Goal: Complete application form: Complete application form

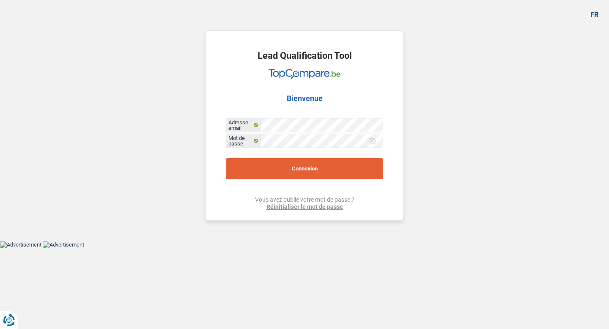
click at [322, 174] on button "Connexion" at bounding box center [304, 168] width 157 height 21
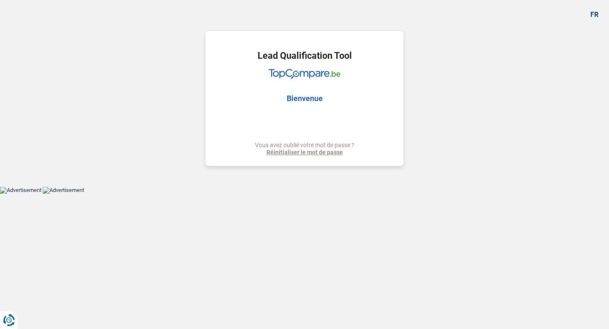
select select "refinancing"
select select "tech"
select select "other"
select select "84"
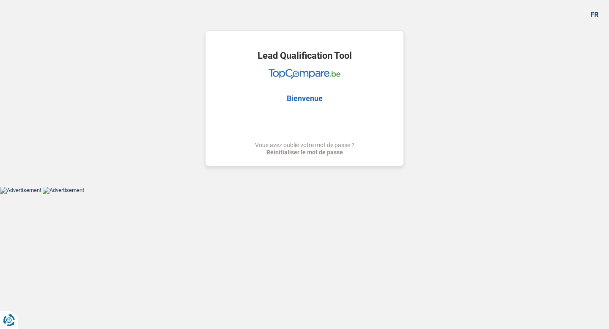
select select "refinancing"
select select "tech"
select select "yes"
select select "other"
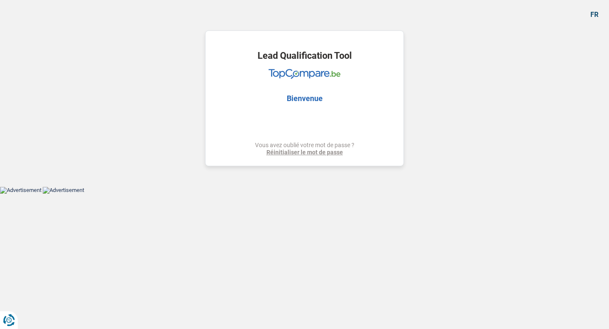
select select "84"
select select "publicEmployee"
select select "worker"
select select "familyAllowances"
select select "netSalary"
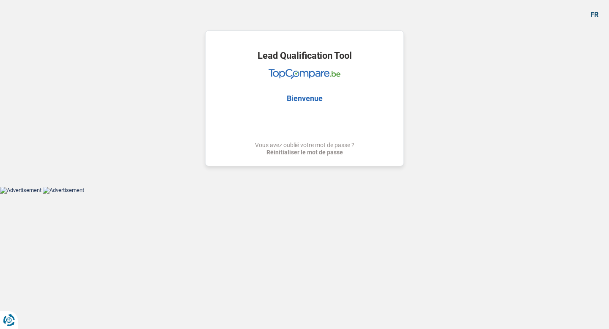
select select "mealVouchers"
select select "netSalary"
select select "rents"
select select "personalLoan"
select select "other"
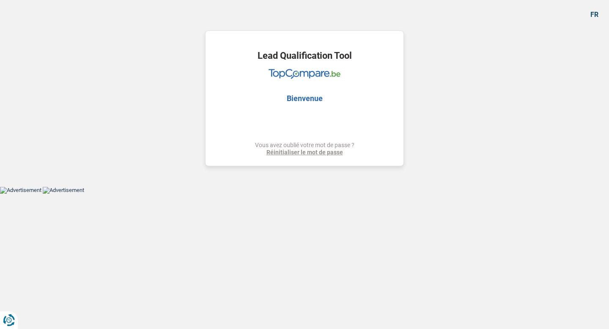
select select "84"
select select "personalLoan"
select select "loanRepayment"
select select "84"
select select "cardOrCredit"
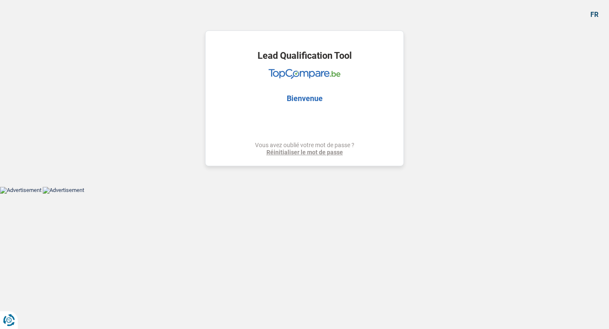
select select "cardOrCredit"
select select "refinancing"
select select "tech"
select select "yes"
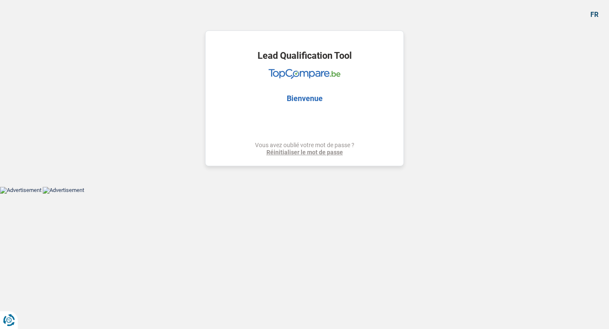
select select "other"
select select "84"
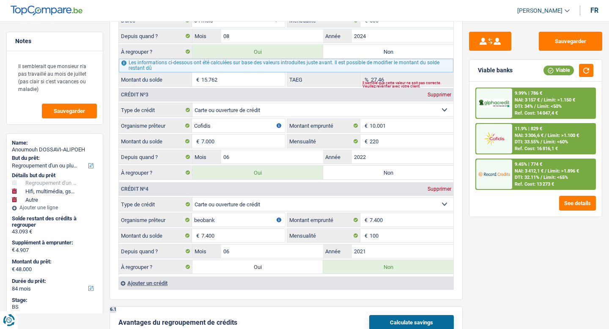
scroll to position [1181, 0]
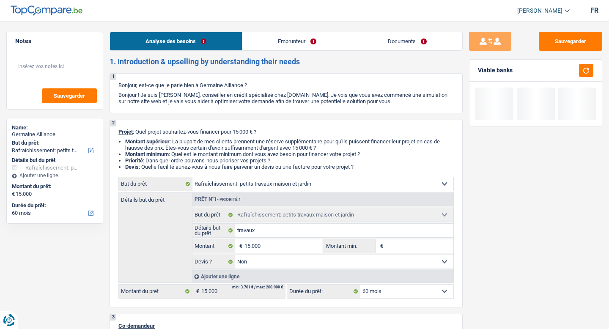
select select "houseOrGarden"
select select "60"
select select "houseOrGarden"
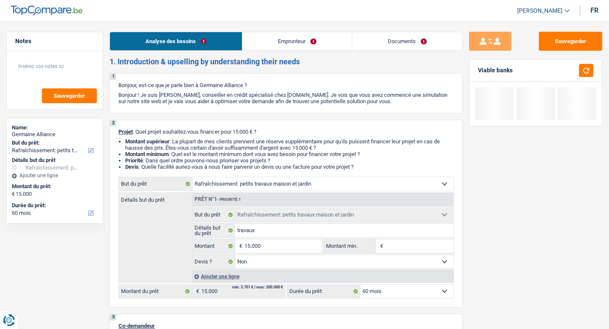
select select "false"
select select "60"
select select "retired"
select select "pension"
select select "ownerWithoutMortgage"
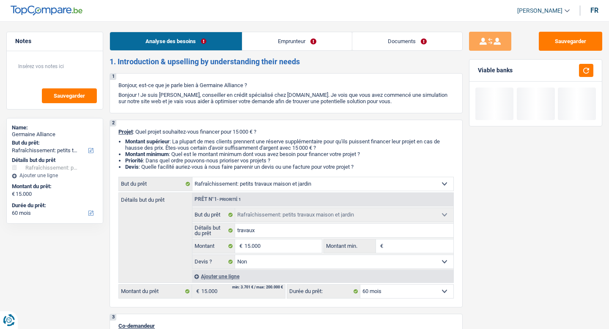
select select "cardOrCredit"
select select "houseOrGarden"
select select "false"
select select "60"
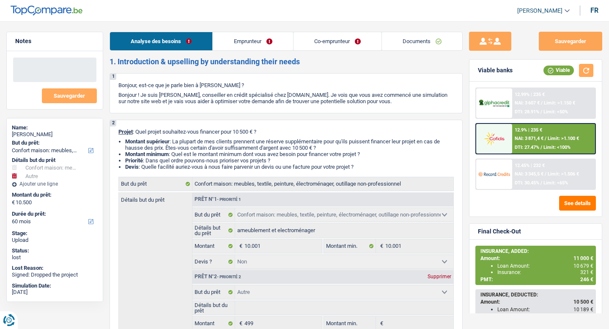
select select "household"
select select "other"
select select "60"
select select "household"
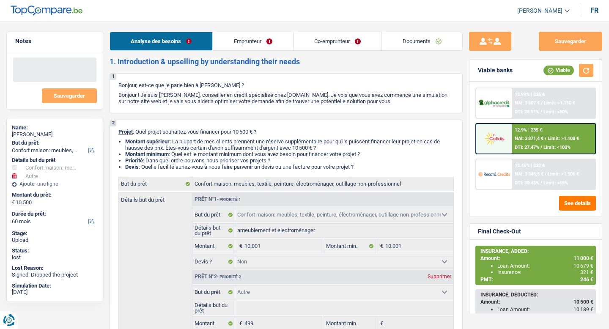
select select "household"
select select "false"
select select "other"
select select "60"
select select "worker"
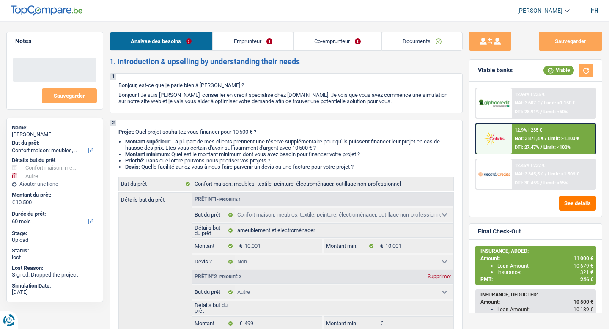
select select "mutuality"
select select "netSalary"
select select "mutualityIndemnity"
select select "familyAllowances"
select select "rents"
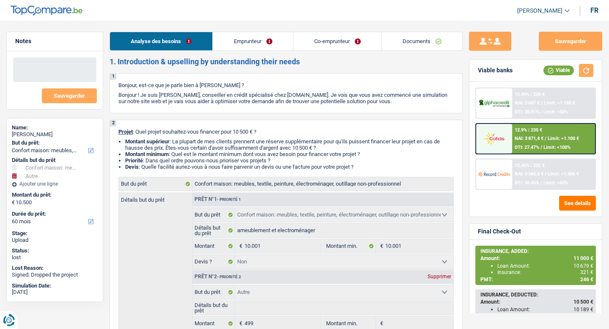
select select "carLoan"
select select "72"
select select "cardOrCredit"
select select "household"
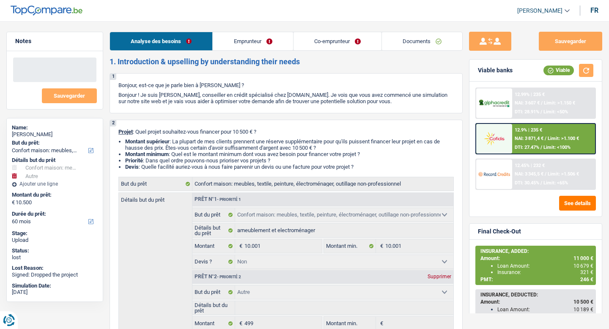
select select "false"
select select "other"
select select "60"
click at [426, 37] on link "Documents" at bounding box center [422, 41] width 80 height 18
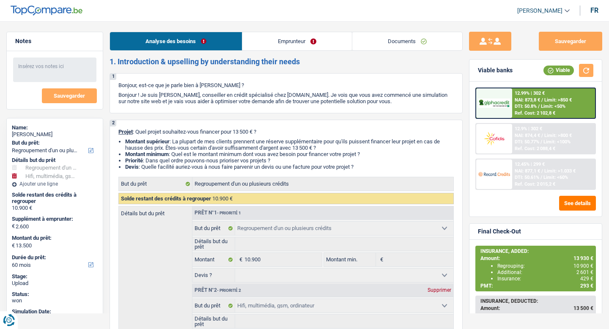
select select "refinancing"
select select "tech"
select select "60"
select select "refinancing"
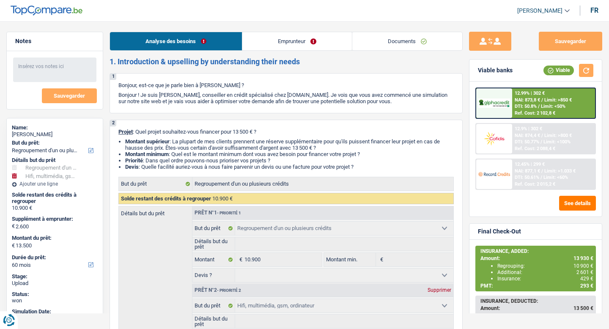
select select "refinancing"
select select "tech"
select select "yes"
select select "60"
select select "mutuality"
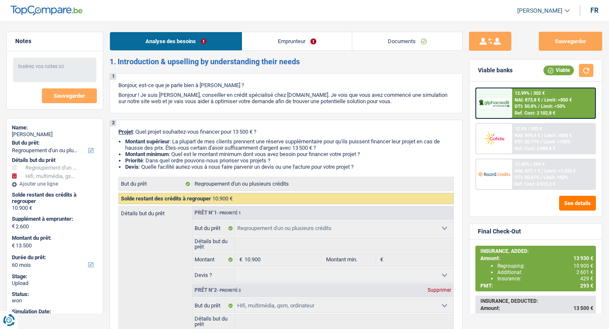
select select "mutualityIndemnity"
select select "rents"
select select "creditConsolidation"
select select "48"
select select "cardOrCredit"
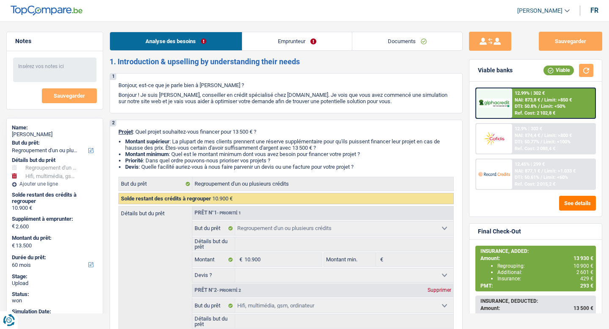
select select "cardOrCredit"
select select "refinancing"
select select "tech"
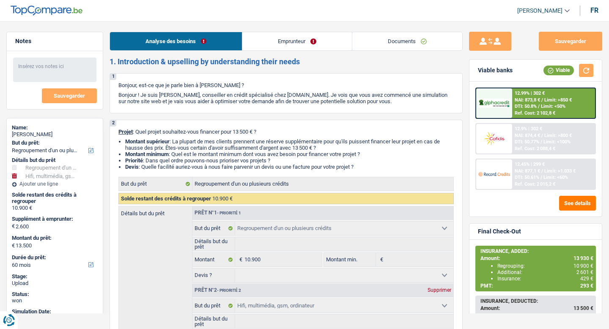
select select "yes"
select select "60"
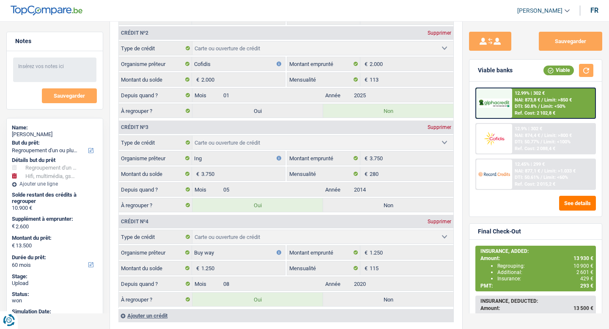
scroll to position [949, 0]
